Goal: Book appointment/travel/reservation

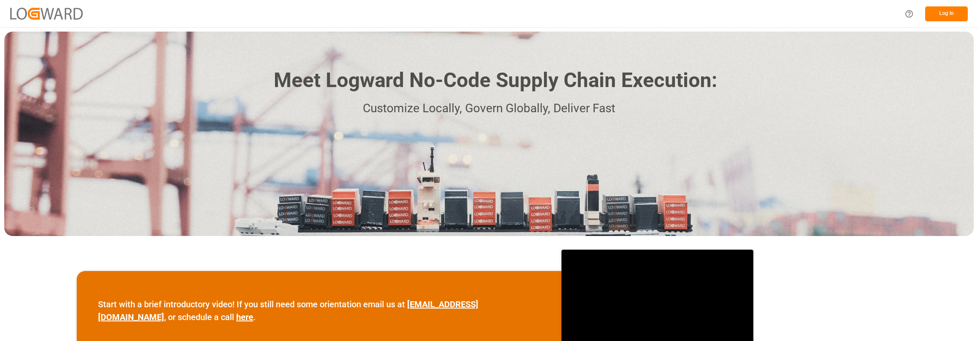
click at [943, 14] on button "Log In" at bounding box center [946, 13] width 43 height 15
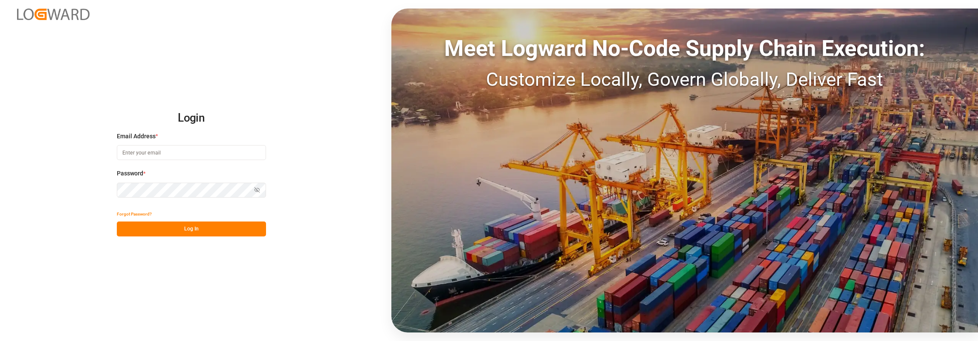
click at [164, 147] on input at bounding box center [191, 152] width 149 height 15
type input "Sarah.Kuhlmann@compo-expert.com"
click at [204, 228] on button "Log In" at bounding box center [191, 228] width 149 height 15
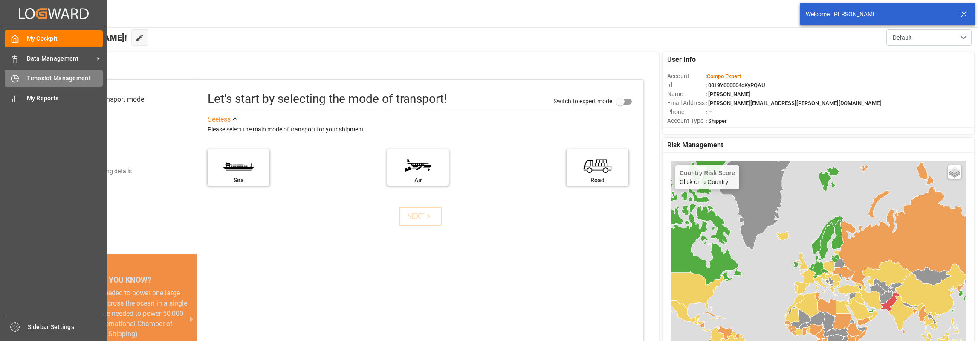
click at [46, 80] on span "Timeslot Management" at bounding box center [65, 78] width 76 height 9
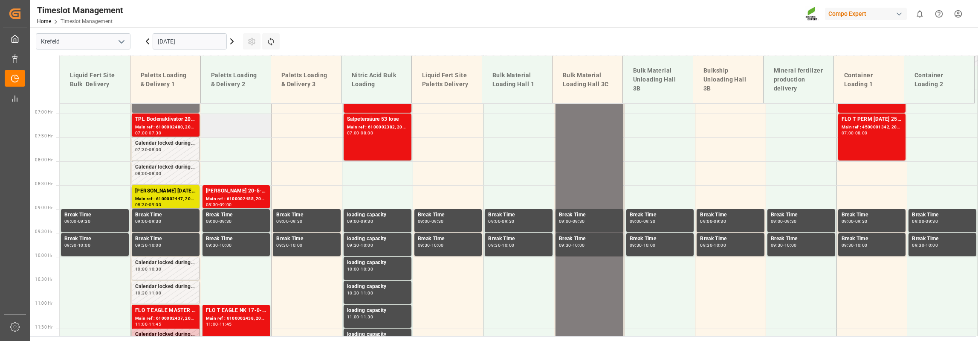
scroll to position [346, 0]
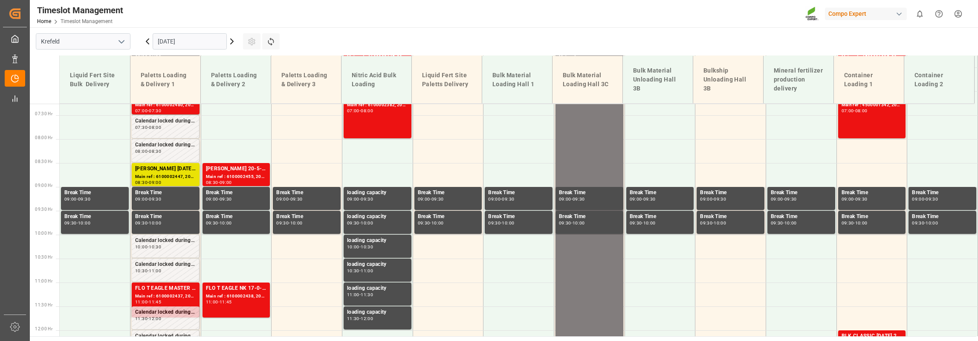
click at [173, 40] on input "15.10.2025" at bounding box center [190, 41] width 74 height 16
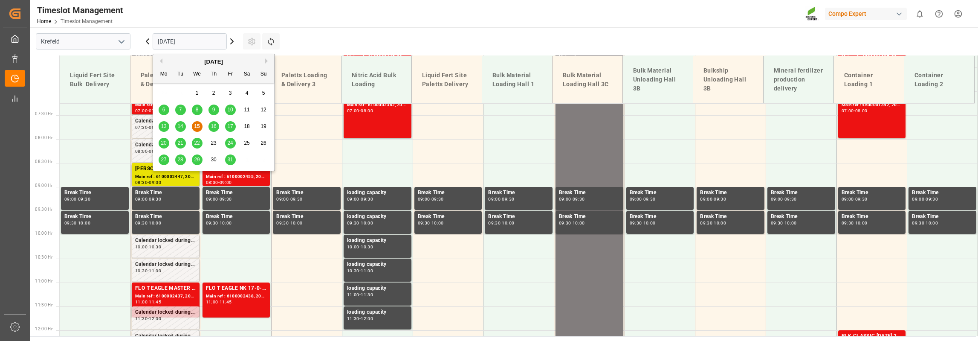
click at [197, 140] on span "22" at bounding box center [197, 143] width 6 height 6
